Goal: Task Accomplishment & Management: Use online tool/utility

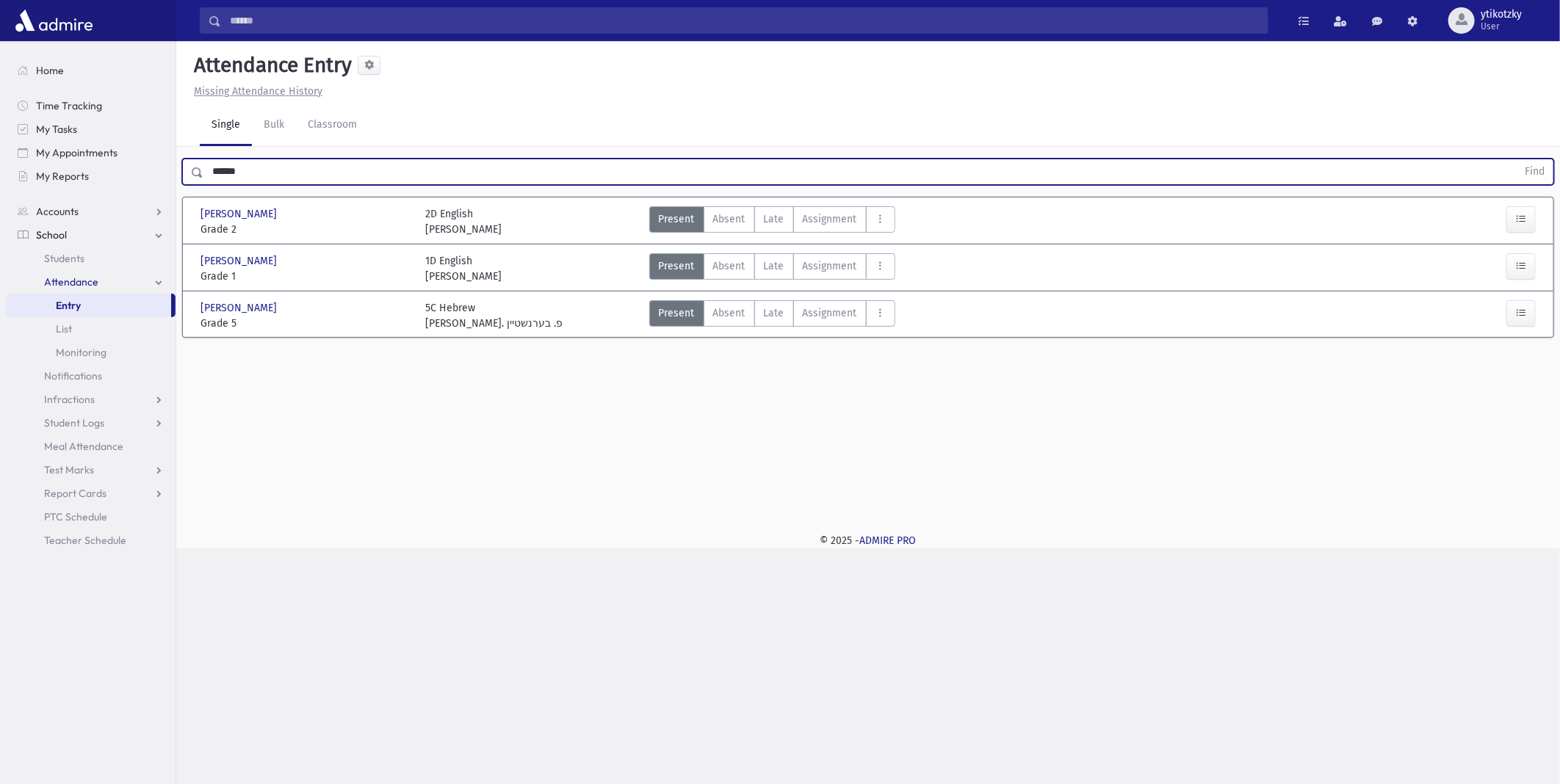
drag, startPoint x: 239, startPoint y: 170, endPoint x: 181, endPoint y: 171, distance: 58.0
click at [181, 171] on div "****** Find" at bounding box center [868, 169] width 1384 height 44
click at [1516, 159] on button "Find" at bounding box center [1535, 171] width 37 height 25
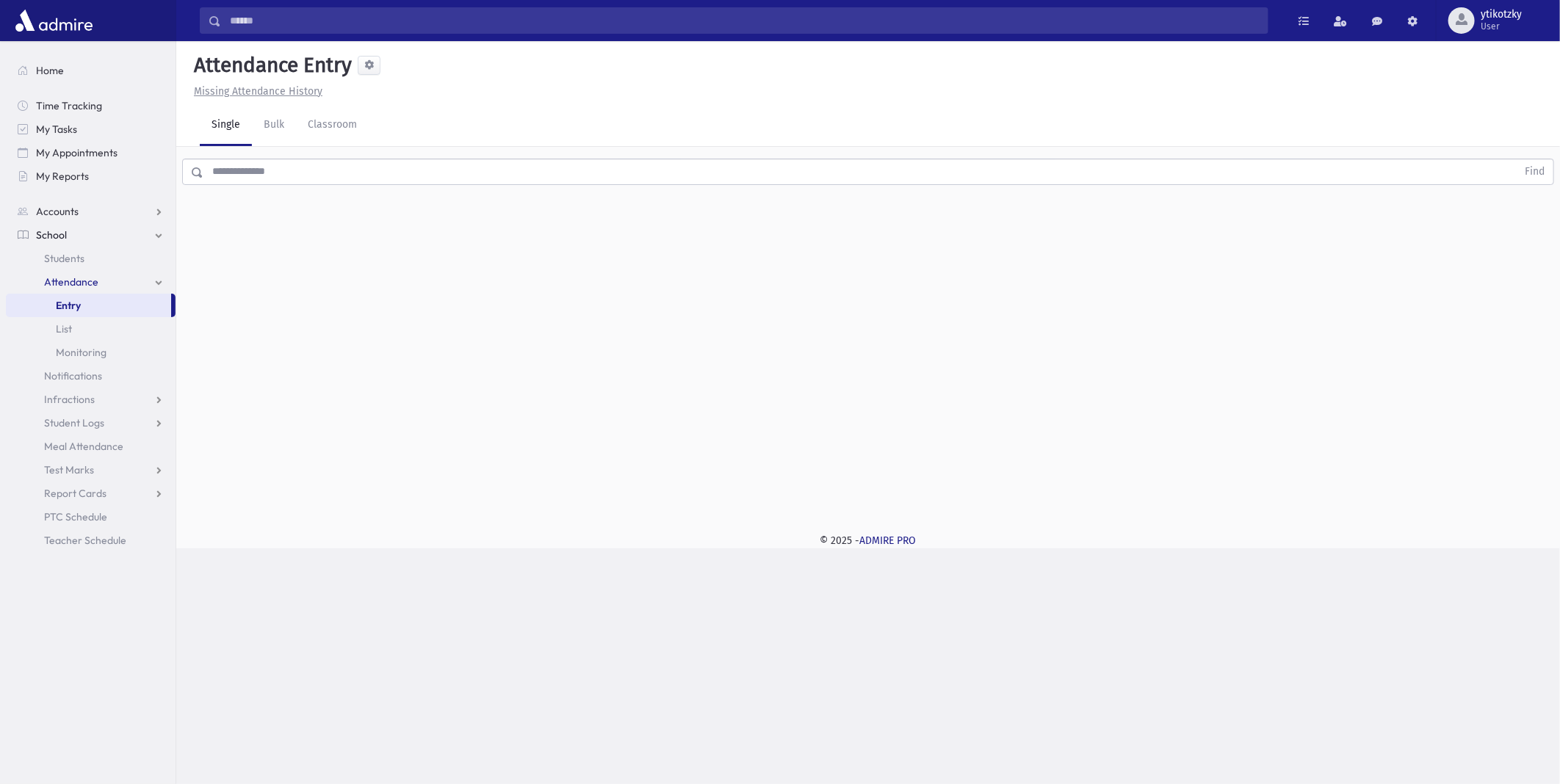
click at [431, 166] on input "text" at bounding box center [860, 171] width 1313 height 27
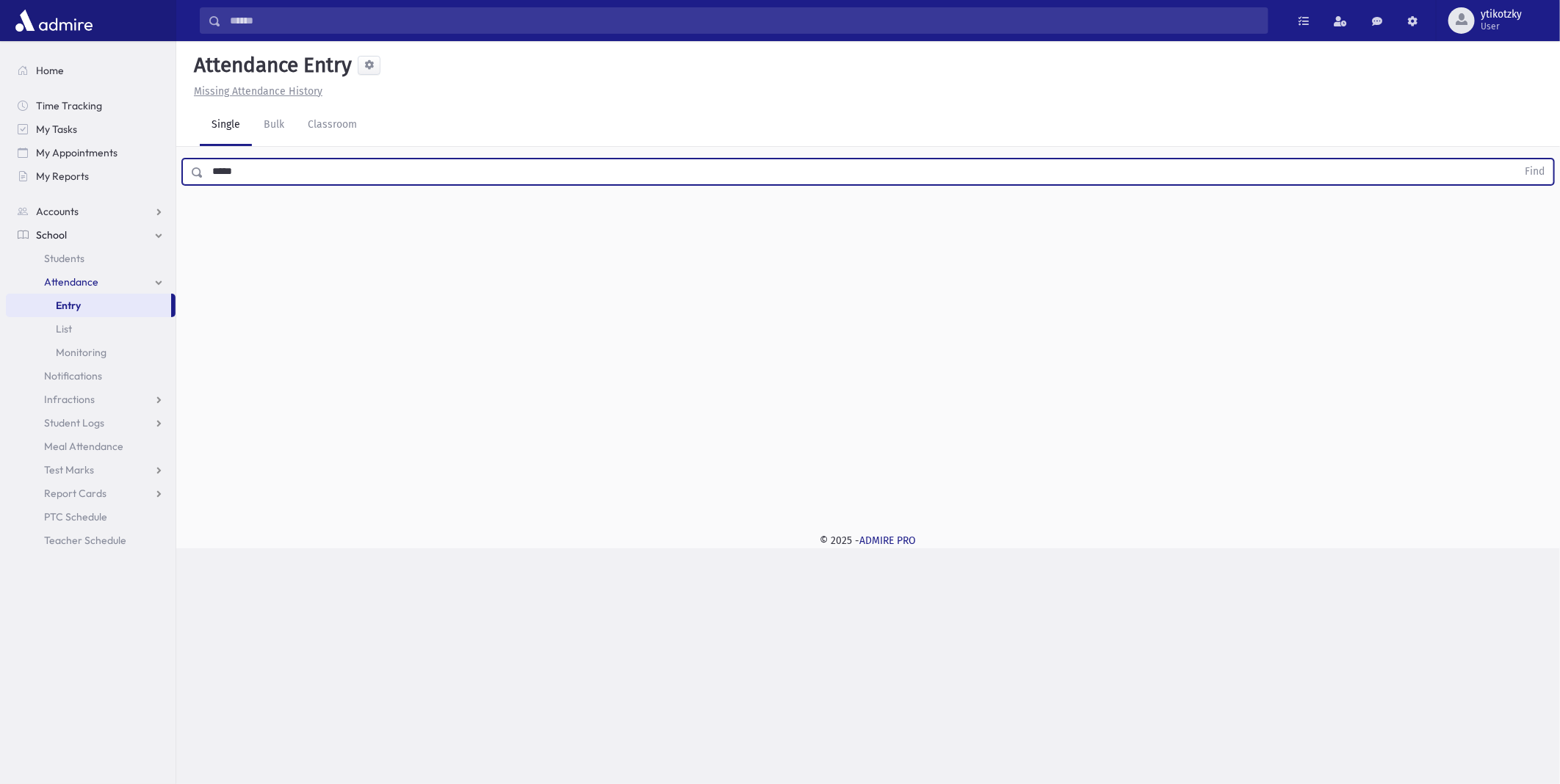
click at [1516, 159] on button "Find" at bounding box center [1535, 171] width 37 height 25
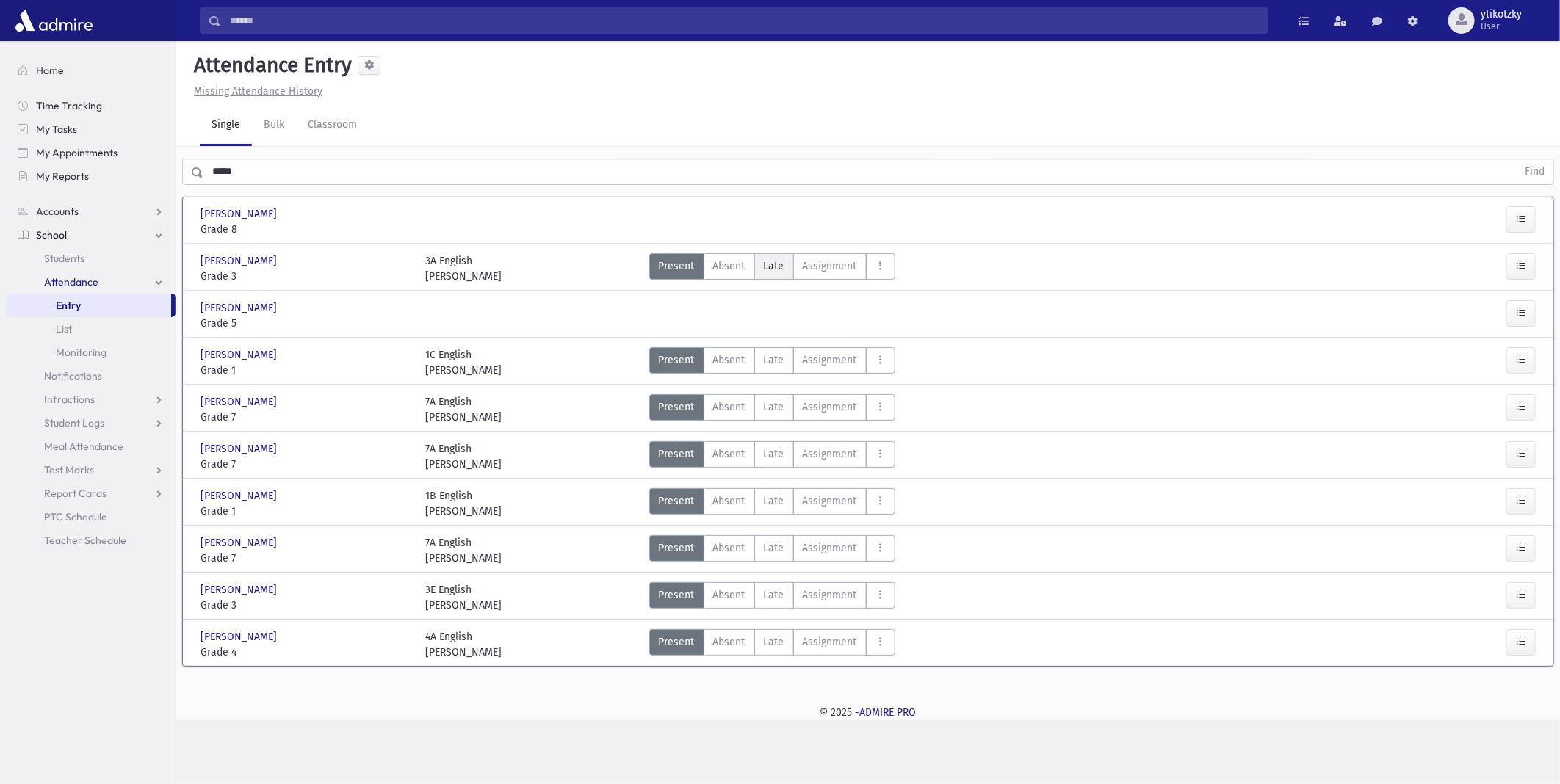
click at [784, 262] on label "Late Late" at bounding box center [774, 266] width 40 height 27
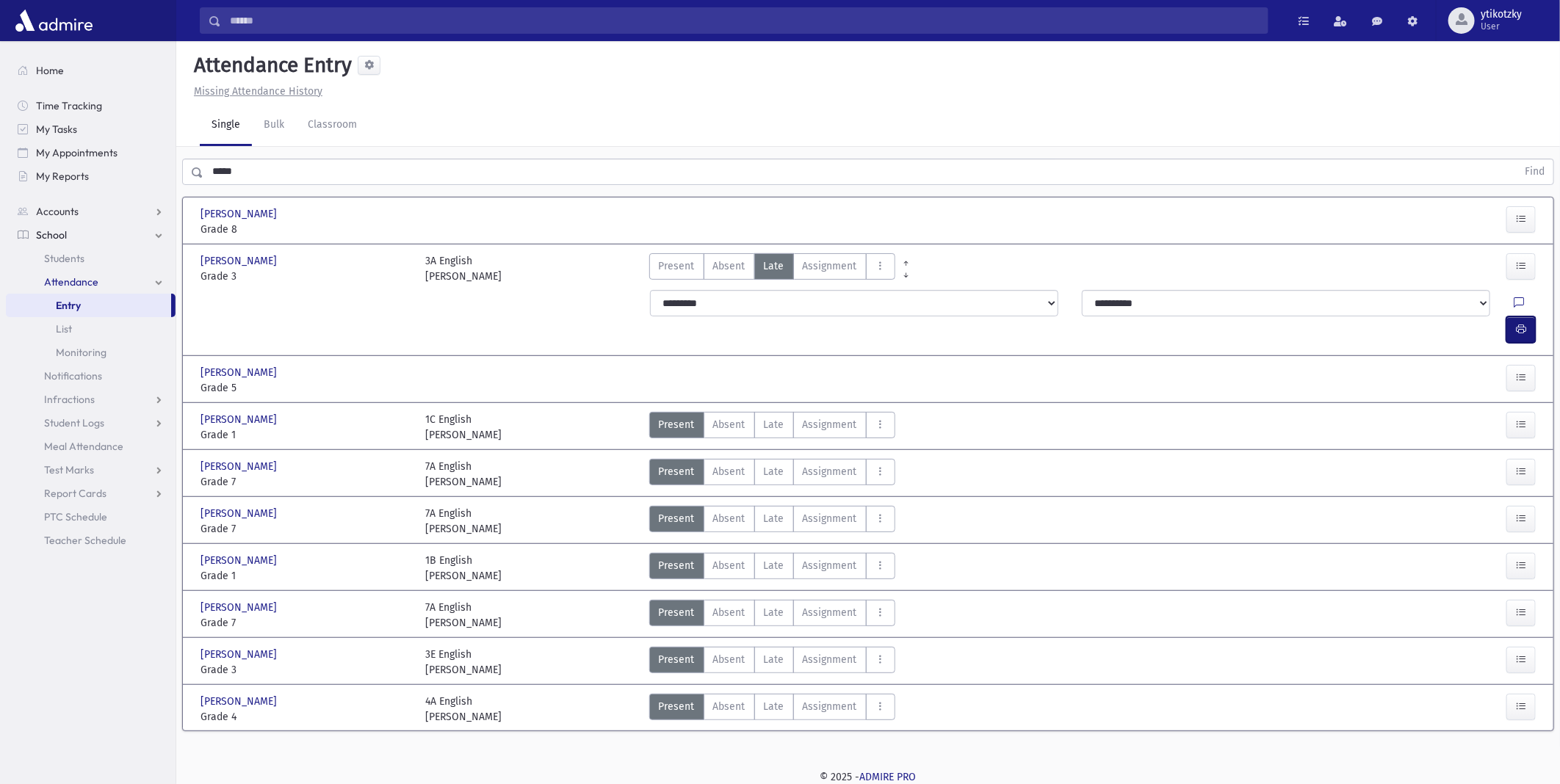
click at [1523, 323] on icon "button" at bounding box center [1521, 329] width 11 height 12
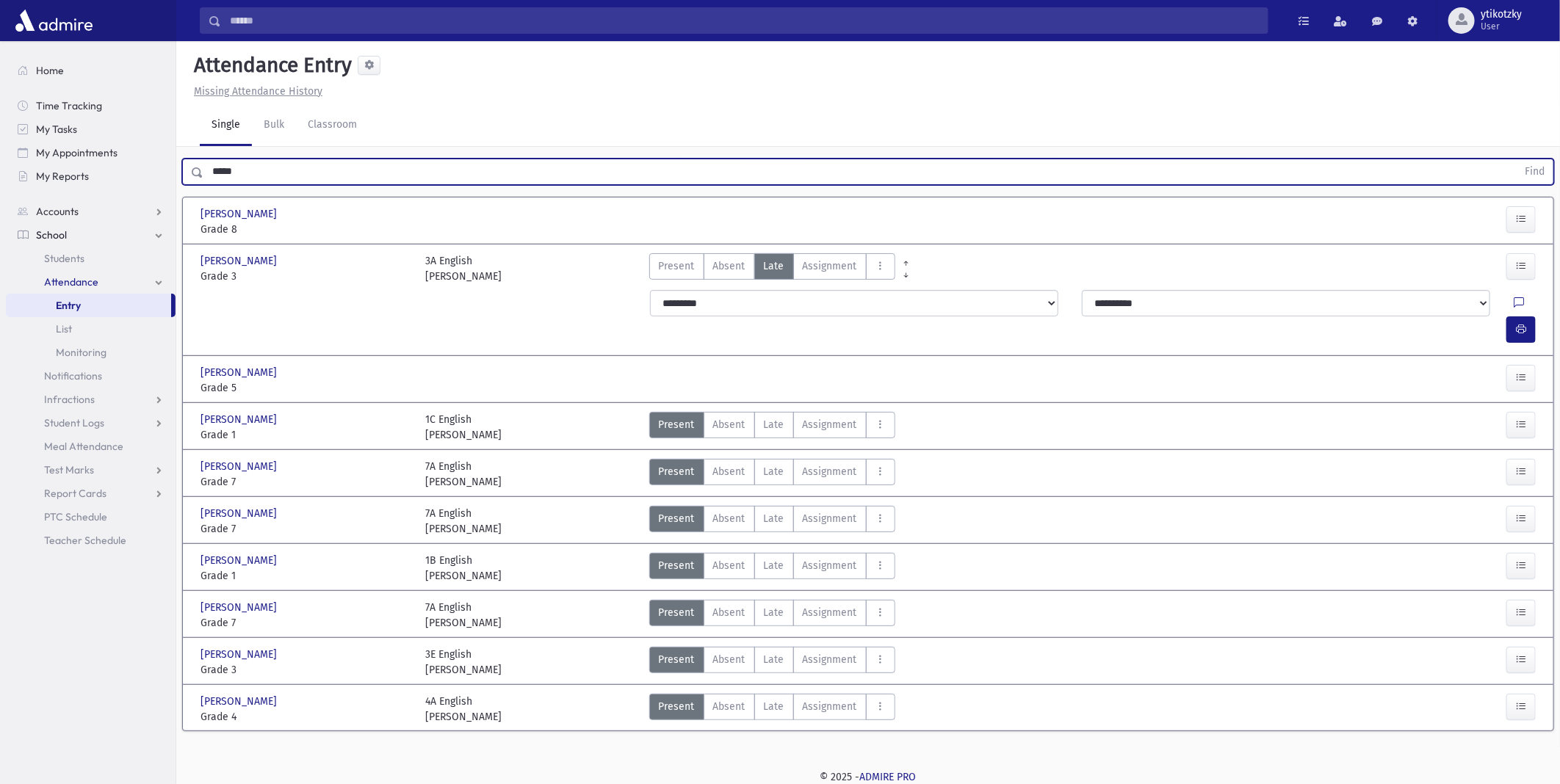
drag, startPoint x: 252, startPoint y: 172, endPoint x: -2, endPoint y: 152, distance: 254.8
click at [0, 152] on html "Search Results All Accounts Students" at bounding box center [780, 392] width 1560 height 784
type input "******"
click at [1516, 159] on button "Find" at bounding box center [1535, 171] width 37 height 25
